Goal: Transaction & Acquisition: Purchase product/service

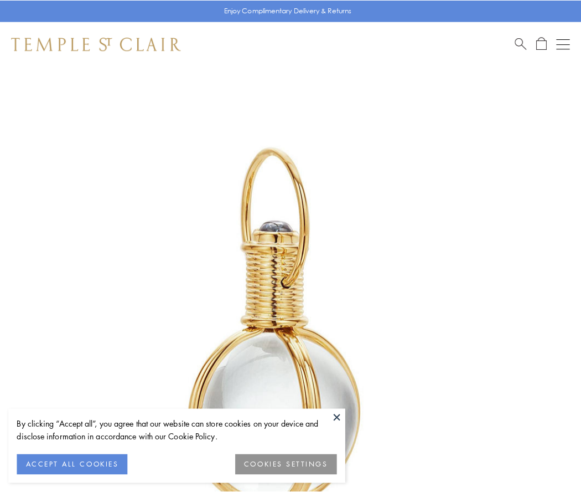
scroll to position [289, 0]
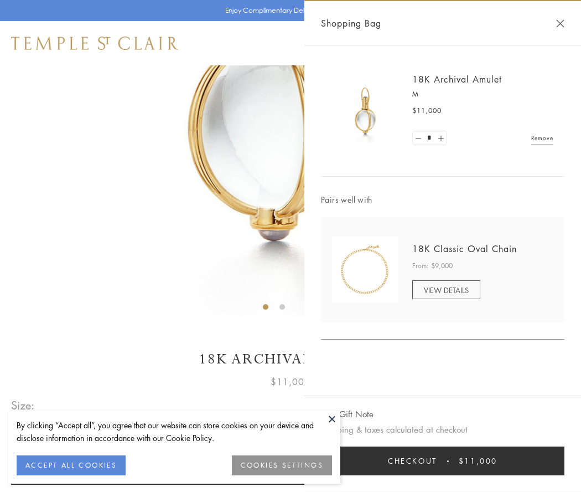
click at [443, 461] on button "Checkout $11,000" at bounding box center [443, 460] width 244 height 29
